Goal: Task Accomplishment & Management: Manage account settings

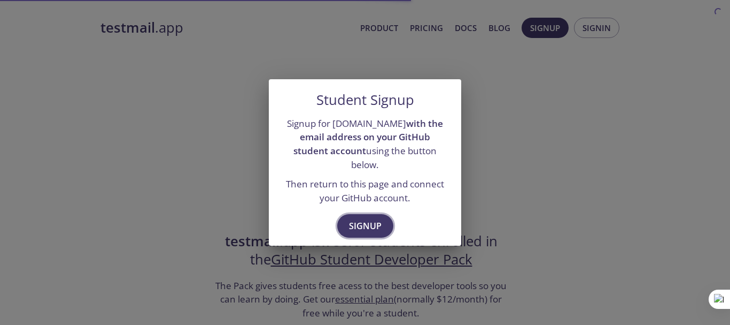
click at [362, 214] on button "Signup" at bounding box center [365, 226] width 56 height 24
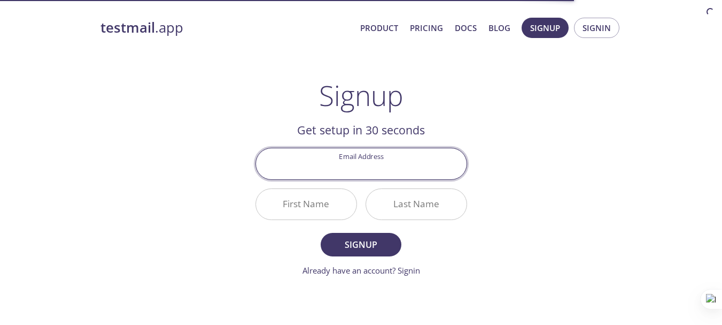
click at [365, 166] on input "Email Address" at bounding box center [361, 163] width 211 height 30
type input "[EMAIL_ADDRESS][DOMAIN_NAME]"
click at [326, 201] on input "First Name" at bounding box center [306, 204] width 101 height 30
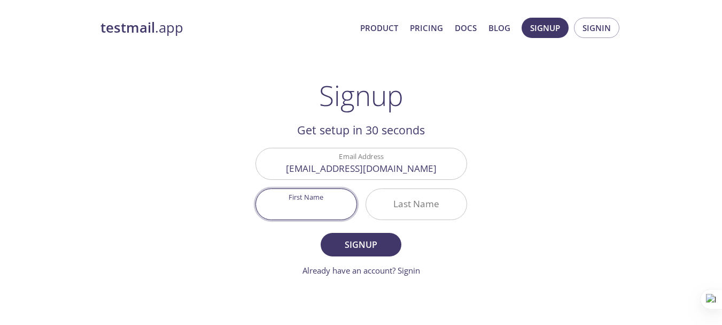
type input "[DEMOGRAPHIC_DATA]"
type input "Hamza"
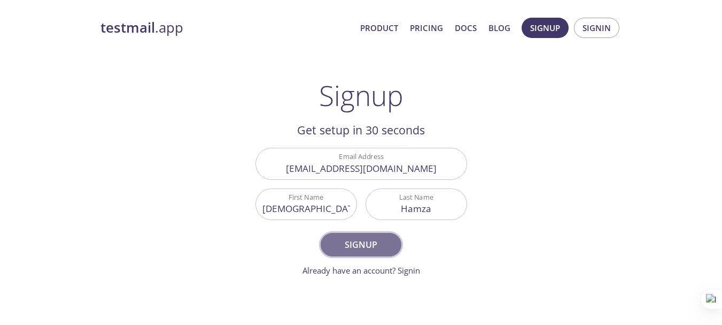
click at [358, 244] on span "Signup" at bounding box center [361, 244] width 57 height 15
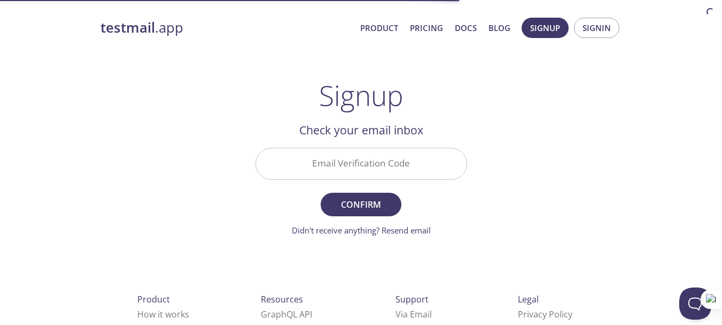
click at [352, 168] on input "Email Verification Code" at bounding box center [361, 163] width 211 height 30
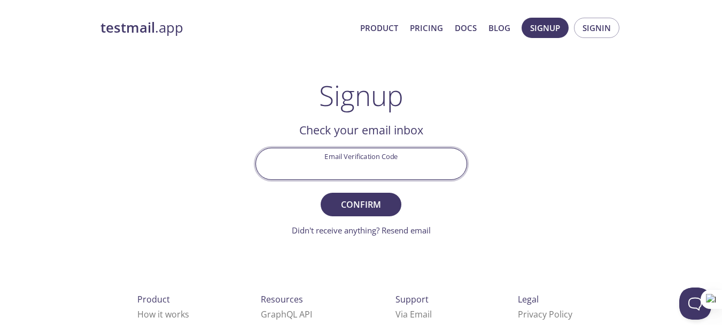
click at [358, 175] on input "Email Verification Code" at bounding box center [361, 163] width 211 height 30
type input "DUQH3GW"
click at [321, 192] on button "Confirm" at bounding box center [361, 204] width 80 height 24
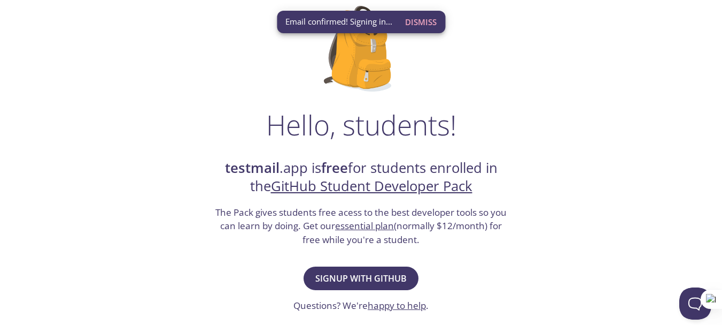
scroll to position [107, 0]
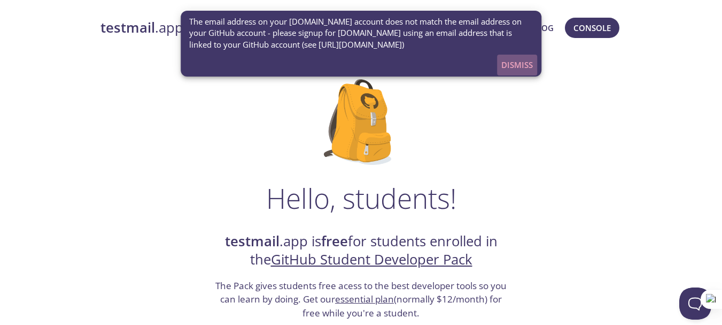
click at [526, 64] on span "Dismiss" at bounding box center [517, 65] width 32 height 14
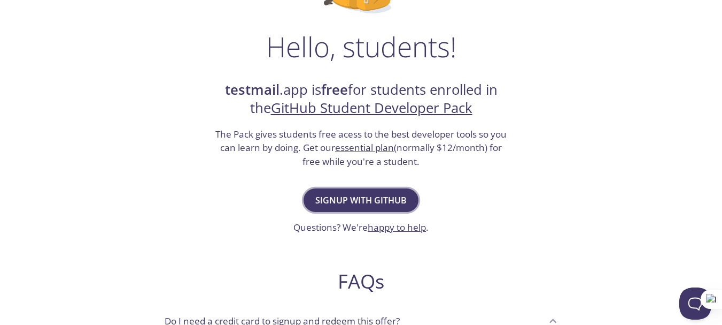
scroll to position [160, 0]
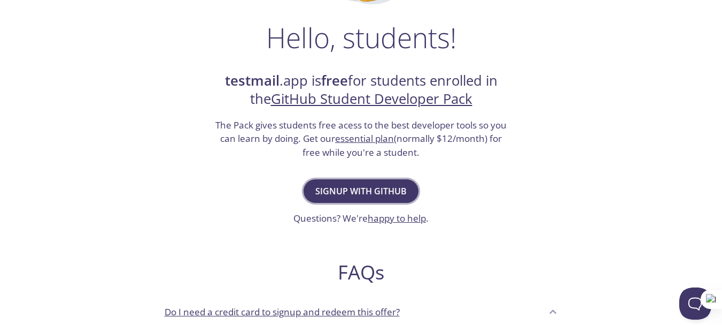
click at [353, 187] on span "Signup with GitHub" at bounding box center [360, 190] width 91 height 15
click at [353, 53] on h1 "Hello, students!" at bounding box center [361, 37] width 190 height 32
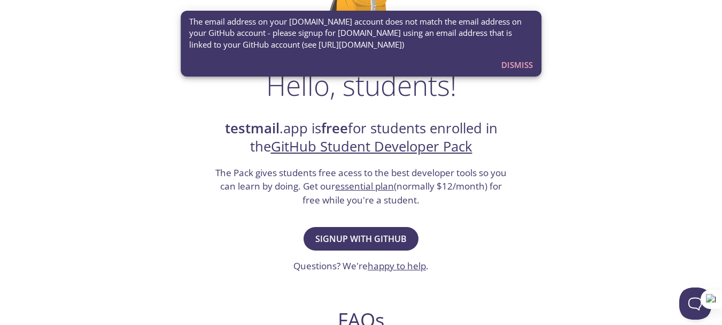
scroll to position [160, 0]
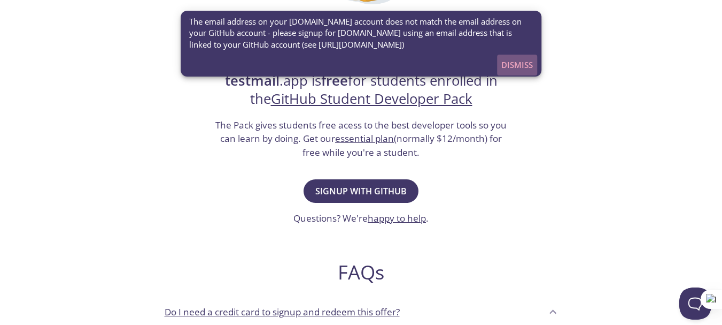
click at [509, 63] on span "Dismiss" at bounding box center [517, 65] width 32 height 14
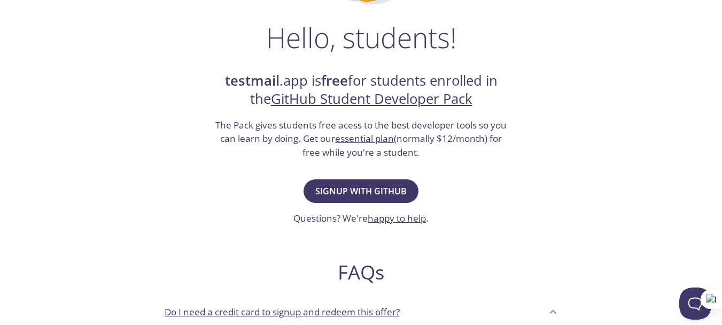
scroll to position [0, 0]
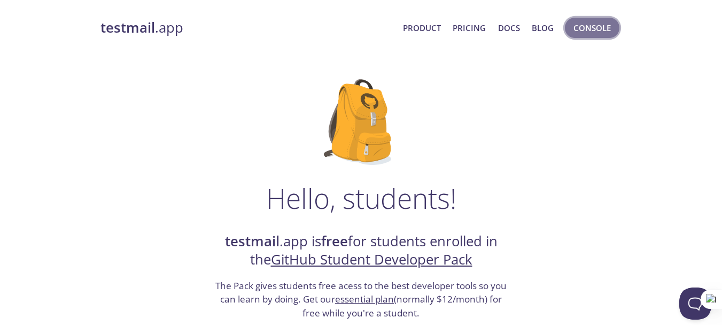
click at [572, 28] on button "Console" at bounding box center [592, 28] width 55 height 20
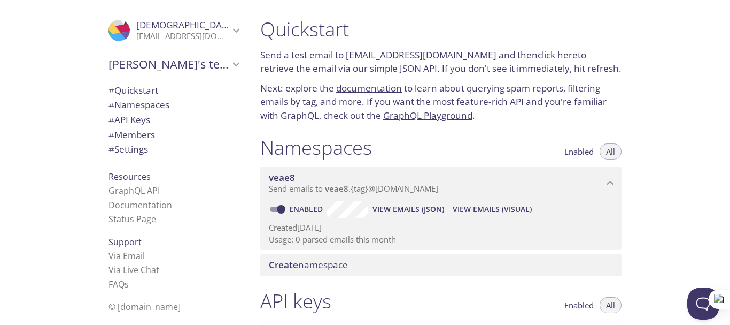
click at [229, 29] on icon "Muhammad Hamza" at bounding box center [236, 31] width 14 height 14
drag, startPoint x: 221, startPoint y: 29, endPoint x: 187, endPoint y: 135, distance: 111.8
click at [229, 29] on icon "Muhammad Hamza" at bounding box center [236, 31] width 14 height 14
click at [229, 28] on icon "Muhammad Hamza" at bounding box center [236, 31] width 14 height 14
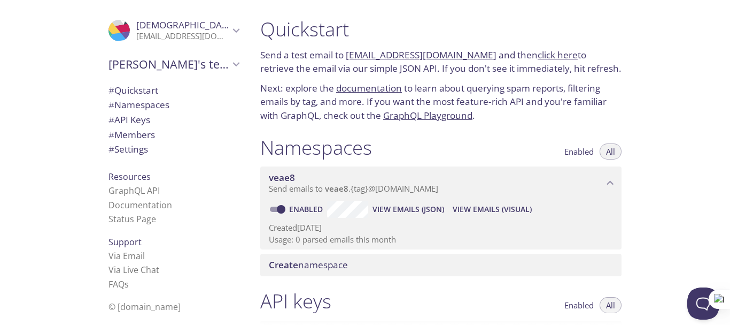
click at [151, 68] on span "Muhammad's team" at bounding box center [169, 64] width 121 height 15
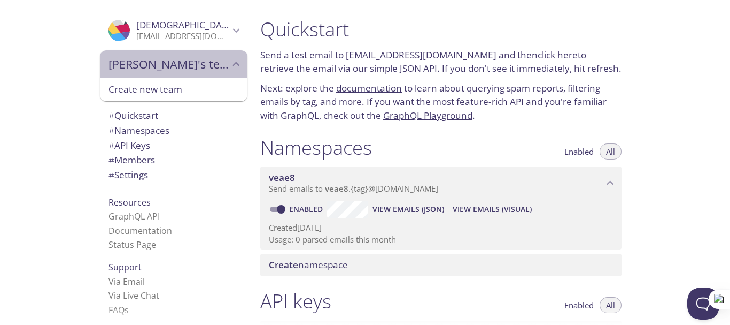
click at [156, 68] on span "Muhammad's team" at bounding box center [169, 64] width 121 height 15
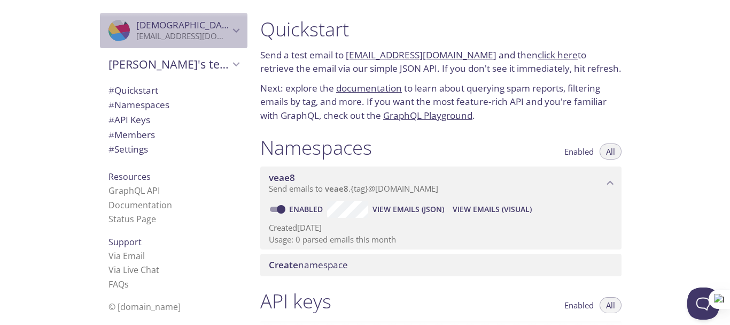
click at [173, 27] on span "Muhammad Hamza" at bounding box center [202, 25] width 132 height 12
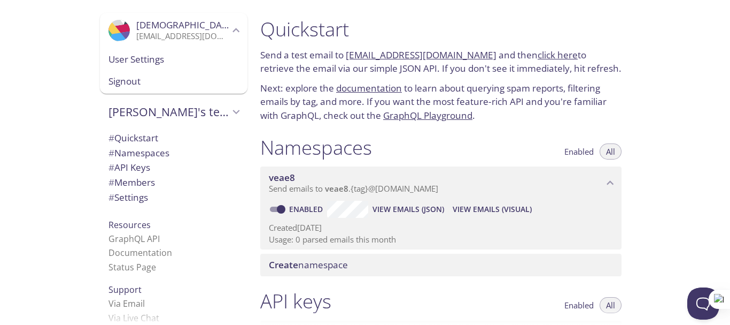
click at [122, 82] on span "Signout" at bounding box center [174, 81] width 130 height 14
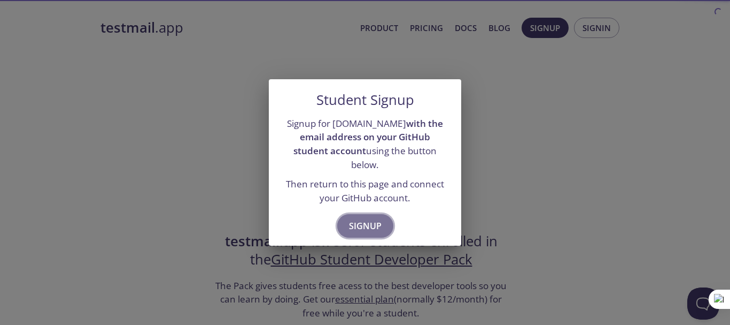
click at [364, 218] on span "Signup" at bounding box center [365, 225] width 33 height 15
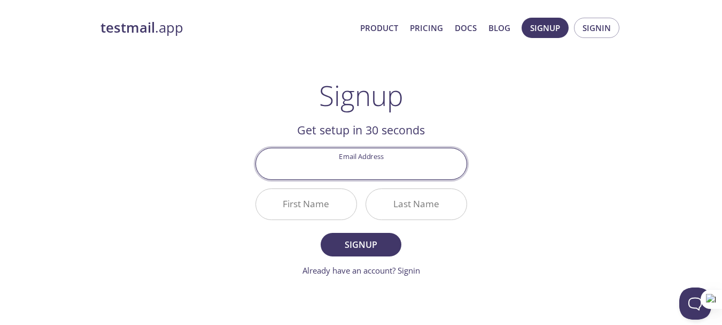
click at [354, 167] on input "Email Address" at bounding box center [361, 163] width 211 height 30
type input "bc250405297mha@vu.edu.pk"
click at [182, 134] on div "testmail .app Product Pricing Docs Blog Signup Signin Signup Get setup in 30 se…" at bounding box center [361, 256] width 547 height 491
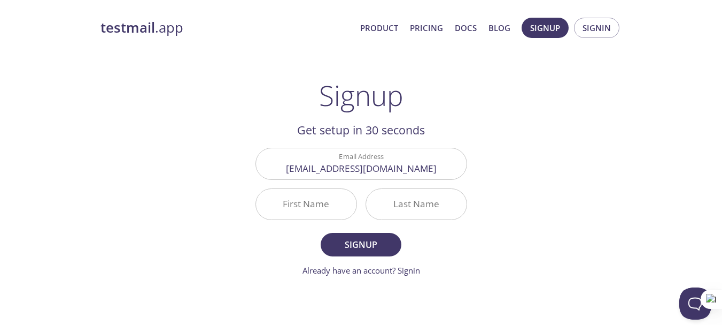
click at [308, 196] on input "First Name" at bounding box center [306, 204] width 101 height 30
type input "Muhammad"
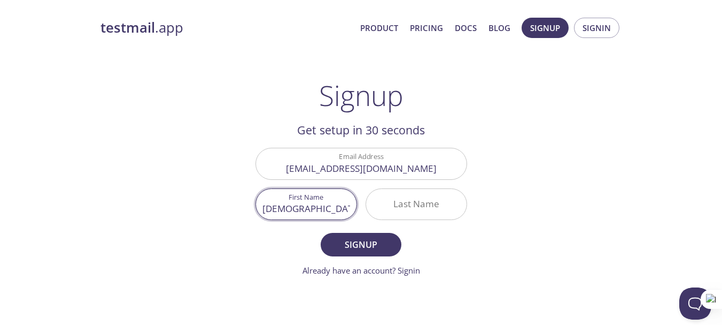
type input "Hamza"
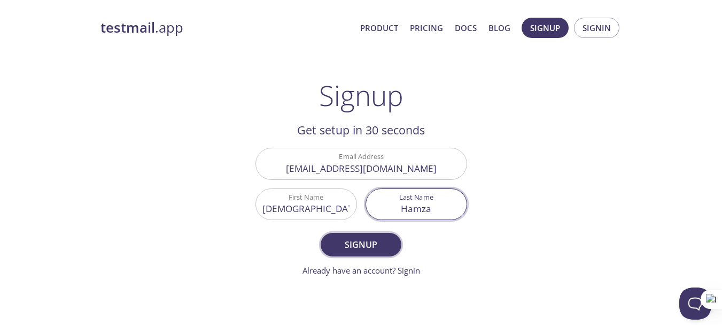
click at [351, 243] on span "Signup" at bounding box center [361, 244] width 57 height 15
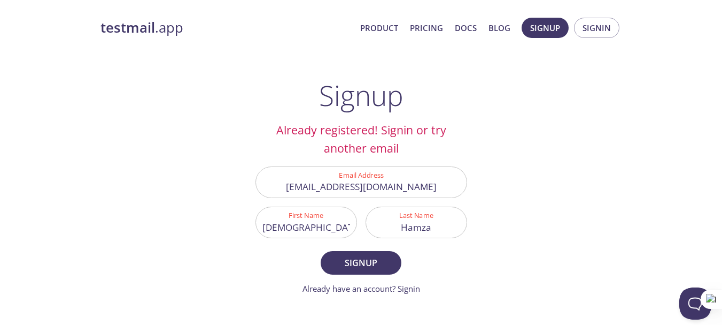
click at [196, 158] on div "testmail .app Product Pricing Docs Blog Signup Signin Signup Already registered…" at bounding box center [361, 265] width 547 height 509
click at [326, 186] on input "bc250405297mha@vu.edu.pk" at bounding box center [361, 182] width 211 height 30
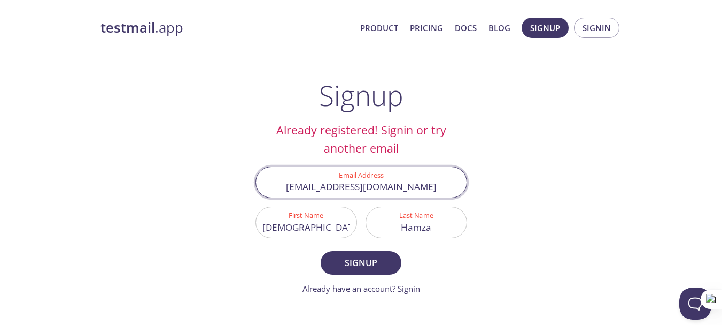
click at [326, 186] on input "bc250405297mha@vu.edu.pk" at bounding box center [361, 182] width 211 height 30
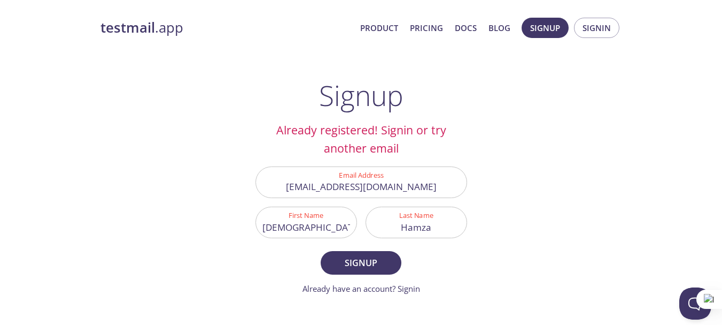
click at [181, 171] on div "testmail .app Product Pricing Docs Blog Signup Signin Signup Already registered…" at bounding box center [361, 265] width 547 height 509
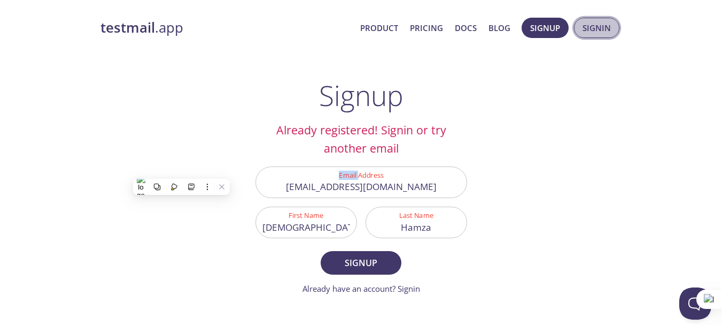
click at [591, 25] on span "Signin" at bounding box center [597, 28] width 28 height 14
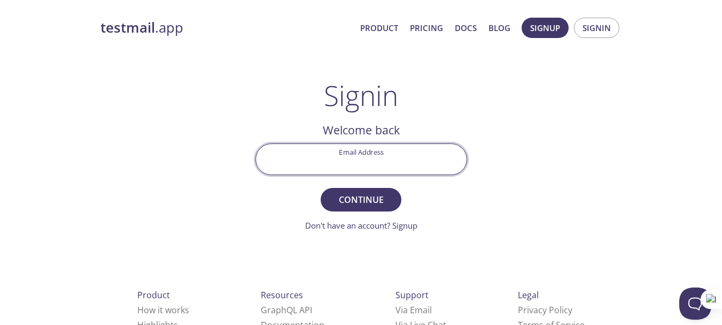
click at [364, 167] on input "Email Address" at bounding box center [361, 159] width 211 height 30
paste input "bc250405297mha@vu.edu.pk"
type input "bc250405297mha@vu.edu.pk"
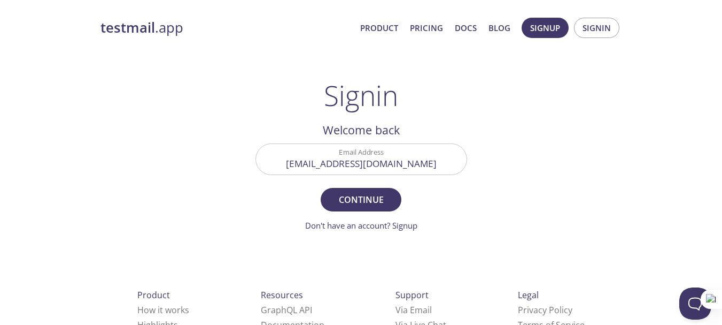
click at [145, 130] on div "testmail .app Product Pricing Docs Blog Signup Signin Signin Welcome back Email…" at bounding box center [361, 234] width 547 height 446
click at [358, 202] on span "Continue" at bounding box center [361, 199] width 57 height 15
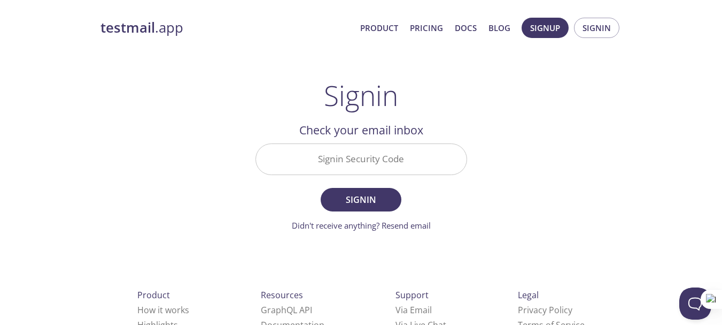
click at [346, 167] on input "Signin Security Code" at bounding box center [361, 159] width 211 height 30
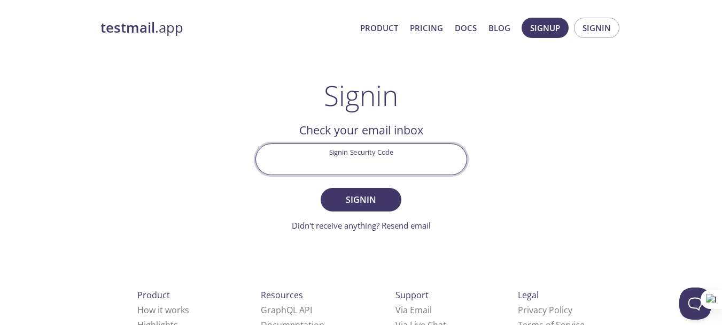
click at [352, 156] on input "Signin Security Code" at bounding box center [361, 159] width 211 height 30
click at [366, 159] on input "Signin Security Code" at bounding box center [361, 159] width 211 height 30
click at [345, 160] on input "Signin Security Code" at bounding box center [361, 159] width 211 height 30
type input "43ALYZ9"
click at [321, 188] on button "Signin" at bounding box center [361, 200] width 80 height 24
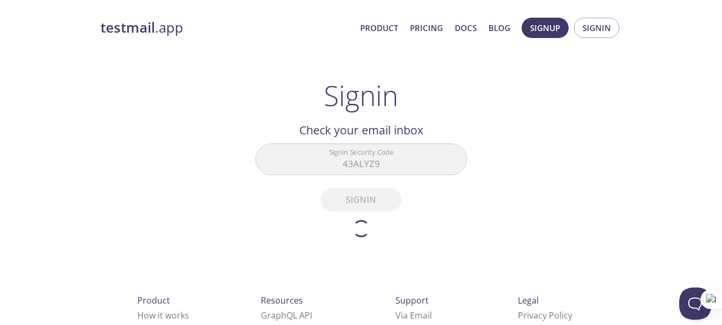
click at [225, 147] on div "testmail .app Product Pricing Docs Blog Signup Signin Signin Welcome back Email…" at bounding box center [361, 236] width 547 height 451
